Goal: Find specific page/section: Find specific page/section

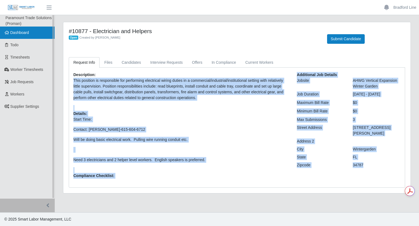
click at [21, 33] on span "Dashboard" at bounding box center [19, 32] width 19 height 4
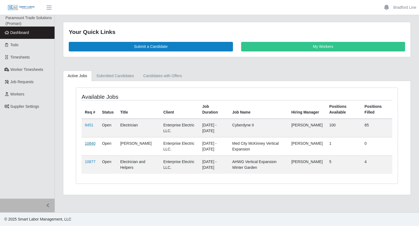
click at [90, 141] on link "10840" at bounding box center [90, 143] width 11 height 4
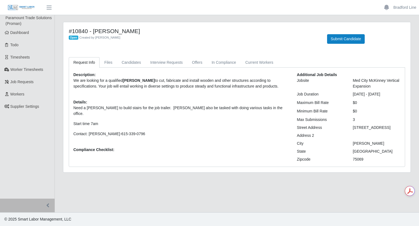
click at [370, 84] on div "Med City McKinney Vertical Expansion" at bounding box center [377, 83] width 56 height 11
